Goal: Task Accomplishment & Management: Manage account settings

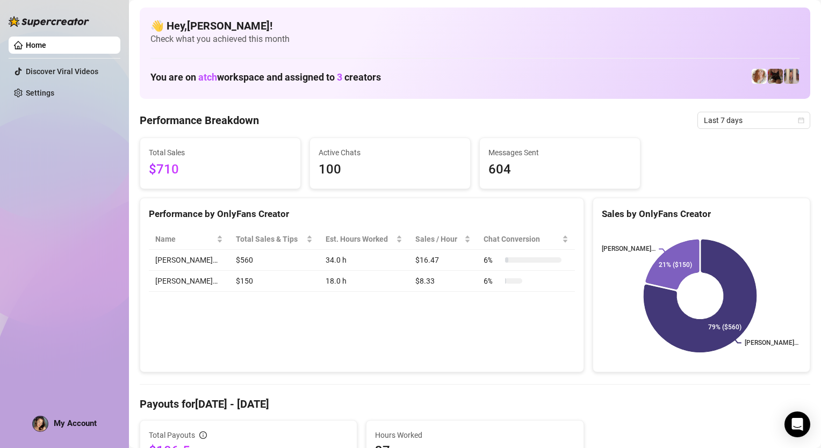
drag, startPoint x: 5, startPoint y: 172, endPoint x: 19, endPoint y: 172, distance: 14.5
click at [5, 172] on aside "Home Discover Viral Videos Settings My Account" at bounding box center [64, 224] width 129 height 448
click at [73, 425] on span "My Account" at bounding box center [75, 423] width 43 height 10
click at [64, 209] on div "Home Discover Viral Videos Settings My Account" at bounding box center [65, 219] width 112 height 438
click at [54, 146] on div "Home Discover Viral Videos Settings My Account" at bounding box center [65, 219] width 112 height 438
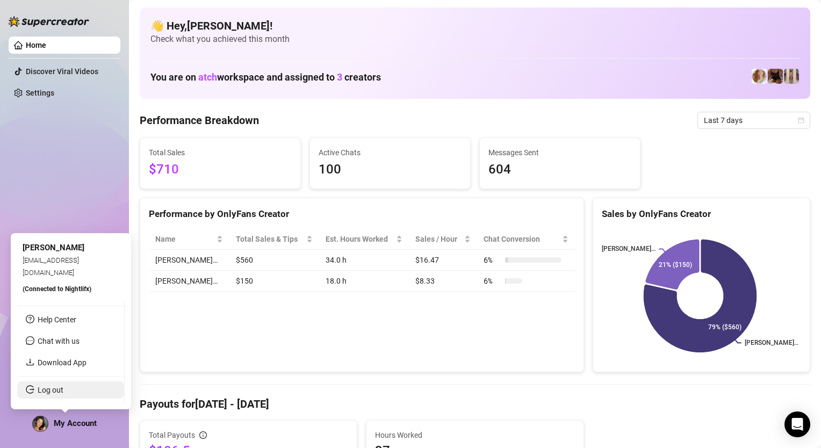
click at [38, 391] on link "Log out" at bounding box center [51, 390] width 26 height 9
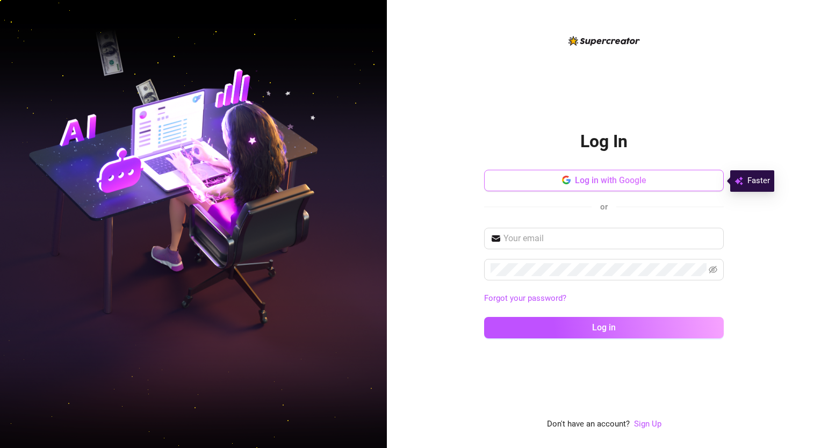
drag, startPoint x: 593, startPoint y: 194, endPoint x: 599, endPoint y: 184, distance: 12.5
click at [599, 184] on div "Log in with Google or" at bounding box center [604, 196] width 240 height 53
click at [599, 184] on span "Log in with Google" at bounding box center [610, 180] width 71 height 10
